Goal: Information Seeking & Learning: Learn about a topic

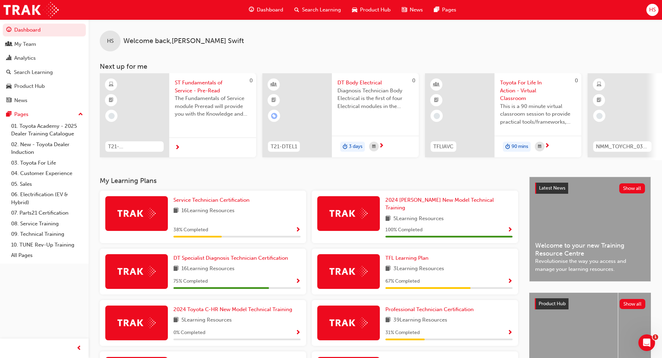
click at [318, 11] on span "Search Learning" at bounding box center [321, 10] width 39 height 8
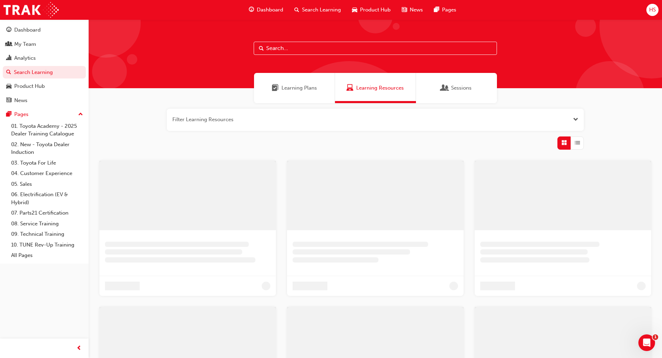
click at [343, 53] on input "text" at bounding box center [375, 48] width 243 height 13
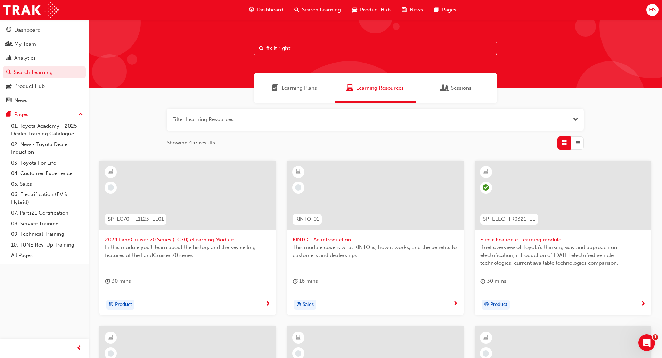
type input "fix it right"
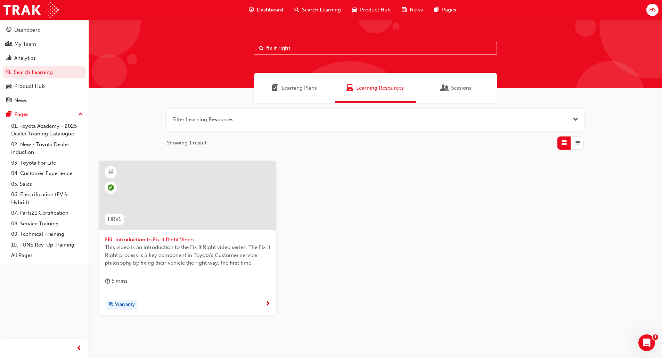
click at [215, 194] on div at bounding box center [187, 195] width 176 height 69
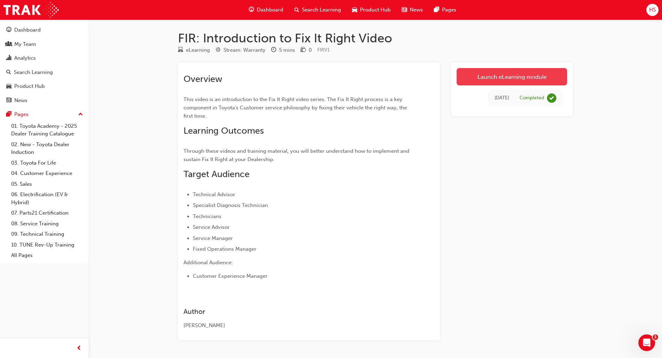
click at [501, 74] on link "Launch eLearning module" at bounding box center [511, 76] width 110 height 17
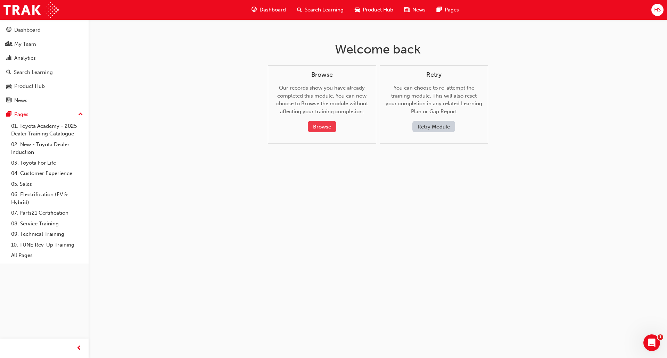
click at [323, 124] on button "Browse" at bounding box center [322, 126] width 28 height 11
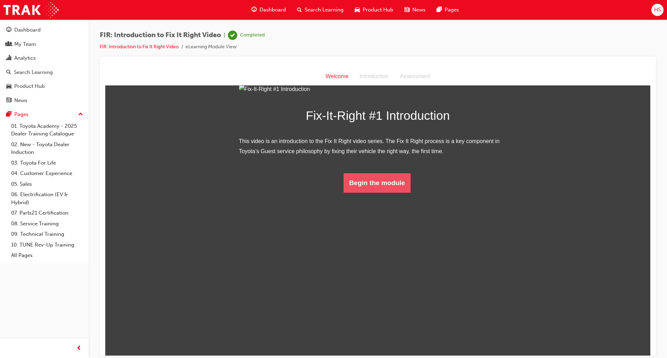
click at [371, 192] on button "Begin the module" at bounding box center [376, 182] width 67 height 19
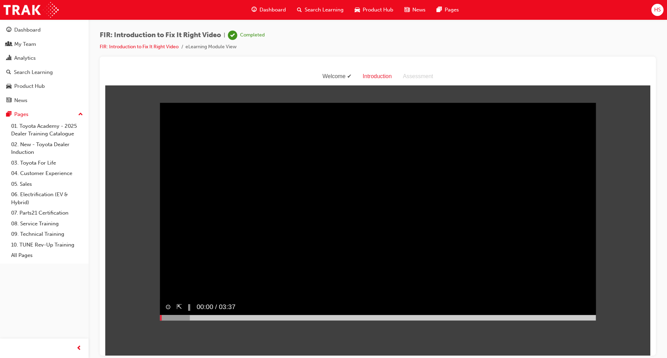
click at [188, 312] on button "‖" at bounding box center [189, 307] width 3 height 10
click at [189, 315] on div "▶︎" at bounding box center [187, 307] width 11 height 16
